Goal: Task Accomplishment & Management: Use online tool/utility

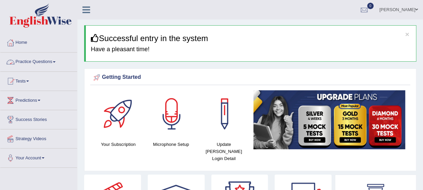
click at [55, 61] on span at bounding box center [54, 61] width 3 height 1
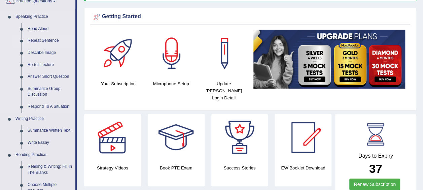
scroll to position [65, 0]
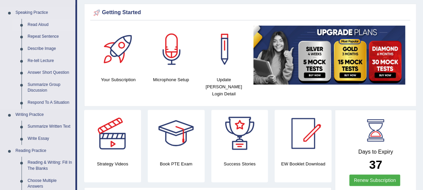
click at [31, 24] on link "Read Aloud" at bounding box center [50, 25] width 51 height 12
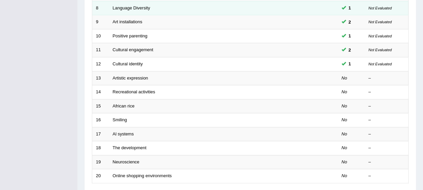
scroll to position [208, 0]
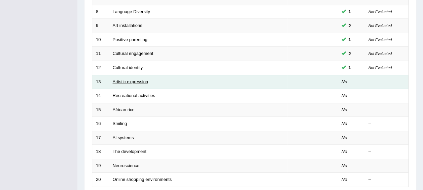
click at [140, 79] on link "Artistic expression" at bounding box center [130, 81] width 35 height 5
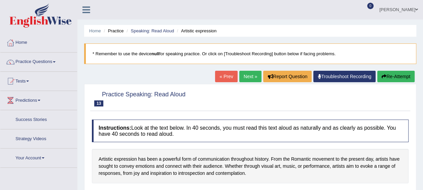
scroll to position [5, 0]
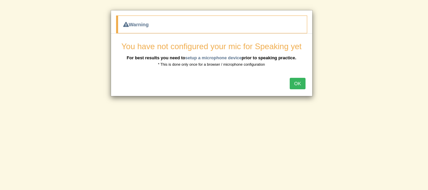
click at [301, 84] on button "OK" at bounding box center [297, 83] width 15 height 11
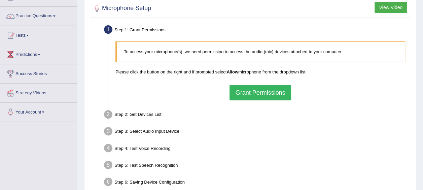
scroll to position [45, 0]
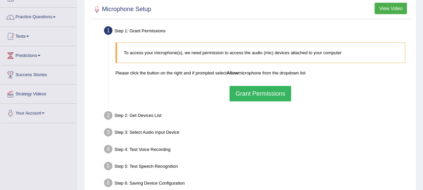
click at [242, 94] on button "Grant Permissions" at bounding box center [260, 93] width 61 height 15
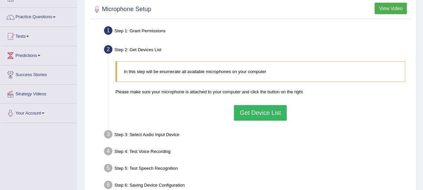
click at [248, 113] on button "Get Device List" at bounding box center [260, 112] width 53 height 15
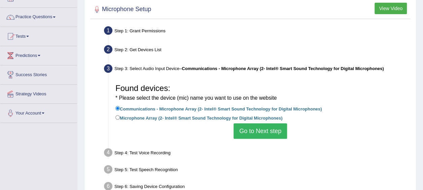
click at [250, 128] on button "Go to Next step" at bounding box center [261, 130] width 54 height 15
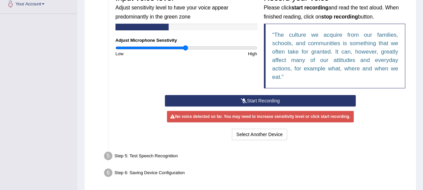
scroll to position [178, 0]
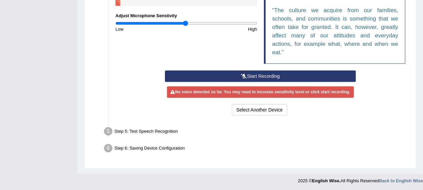
click at [255, 127] on div "Step 5: Test Speech Recognition" at bounding box center [257, 132] width 312 height 15
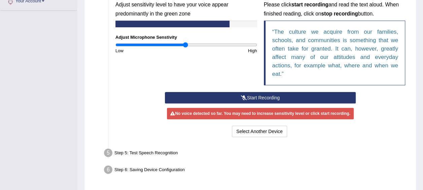
scroll to position [162, 0]
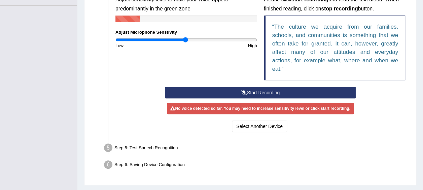
click at [246, 90] on icon at bounding box center [244, 92] width 6 height 5
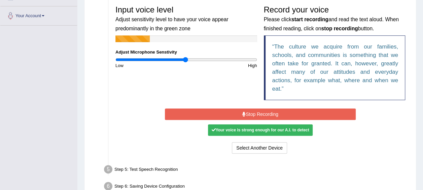
scroll to position [142, 0]
click at [165, 117] on button "Stop Recording" at bounding box center [260, 113] width 191 height 11
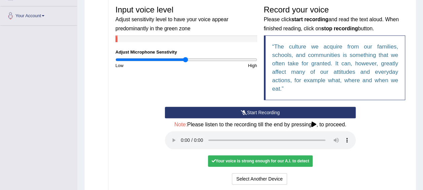
click at [162, 157] on div "Start Recording Stop Recording Note: Please listen to the recording till the en…" at bounding box center [261, 146] width 198 height 79
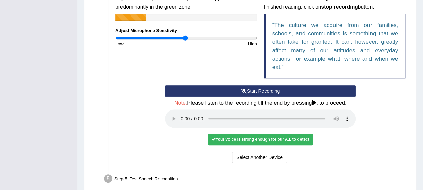
scroll to position [161, 0]
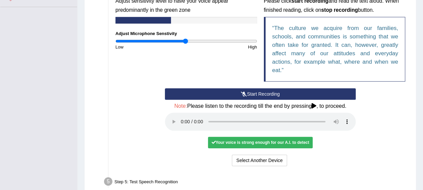
click at [171, 98] on button "Start Recording" at bounding box center [260, 93] width 191 height 11
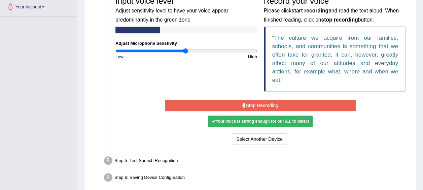
scroll to position [151, 0]
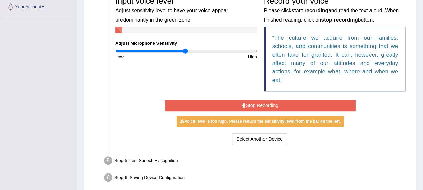
click at [199, 100] on button "Stop Recording" at bounding box center [260, 105] width 191 height 11
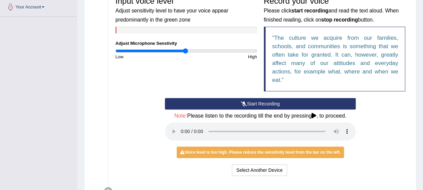
click at [359, 138] on div "Start Recording Stop Recording Note: Please listen to the recording till the en…" at bounding box center [261, 137] width 198 height 79
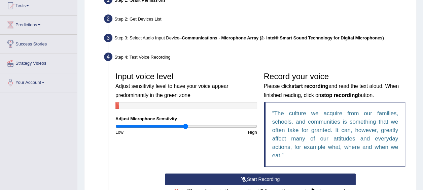
scroll to position [92, 0]
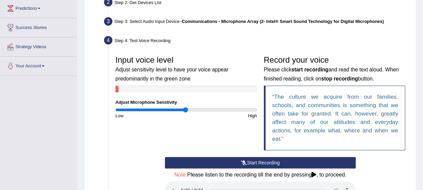
click at [220, 166] on button "Start Recording" at bounding box center [260, 162] width 191 height 11
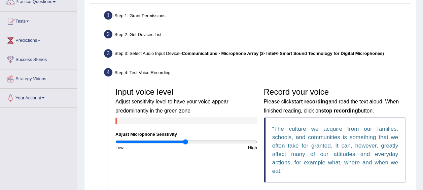
scroll to position [106, 0]
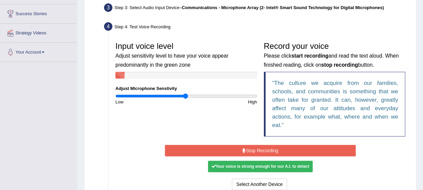
click at [251, 151] on button "Stop Recording" at bounding box center [260, 150] width 191 height 11
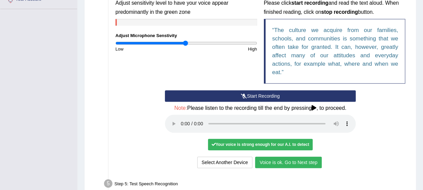
scroll to position [156, 0]
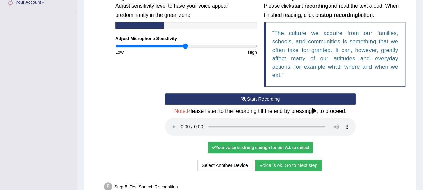
click at [244, 98] on icon at bounding box center [244, 99] width 6 height 5
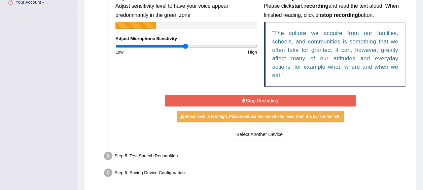
click at [203, 104] on button "Stop Recording" at bounding box center [260, 100] width 191 height 11
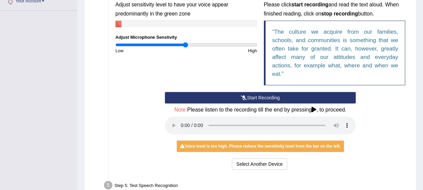
scroll to position [157, 0]
click at [200, 96] on button "Start Recording" at bounding box center [260, 97] width 191 height 11
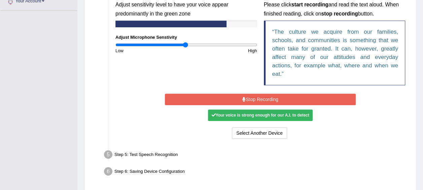
click at [170, 102] on button "Stop Recording" at bounding box center [260, 99] width 191 height 11
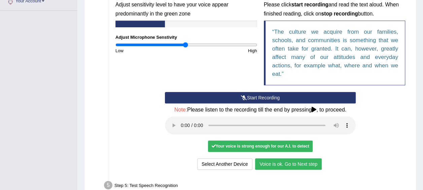
click at [279, 167] on button "Voice is ok. Go to Next step" at bounding box center [288, 163] width 67 height 11
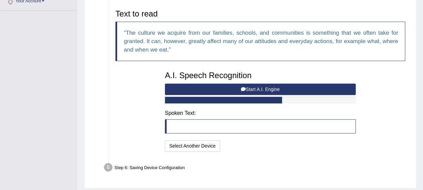
click at [201, 88] on button "Start A.I. Engine" at bounding box center [260, 89] width 191 height 11
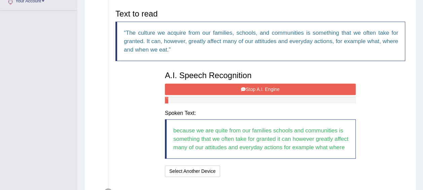
click at [176, 89] on button "Stop A.I. Engine" at bounding box center [260, 89] width 191 height 11
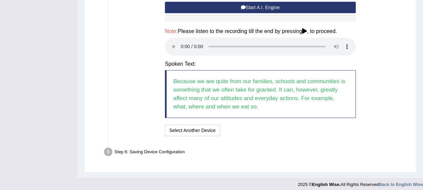
scroll to position [242, 0]
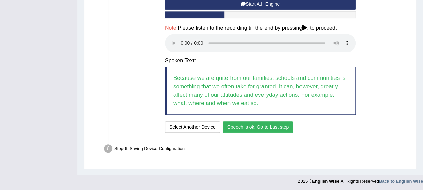
click at [240, 127] on button "Speech is ok. Go to Last step" at bounding box center [258, 126] width 70 height 11
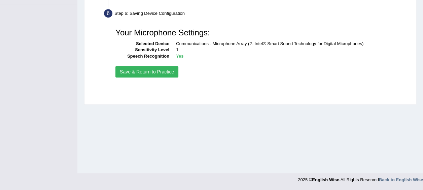
scroll to position [164, 0]
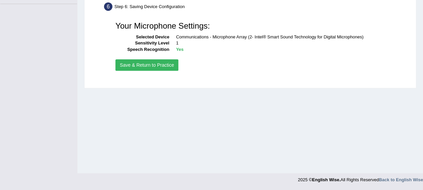
click at [127, 63] on button "Save & Return to Practice" at bounding box center [147, 64] width 63 height 11
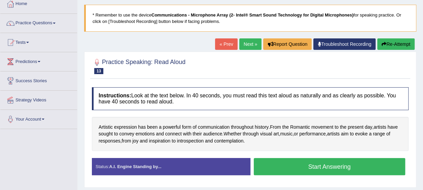
scroll to position [44, 0]
